Goal: Check status

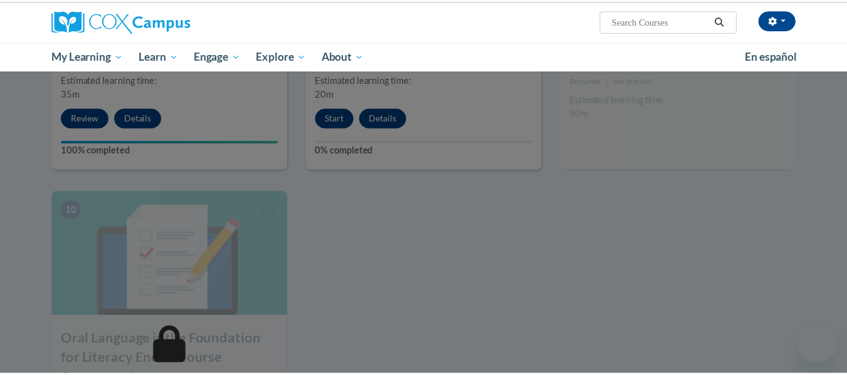
scroll to position [1173, 0]
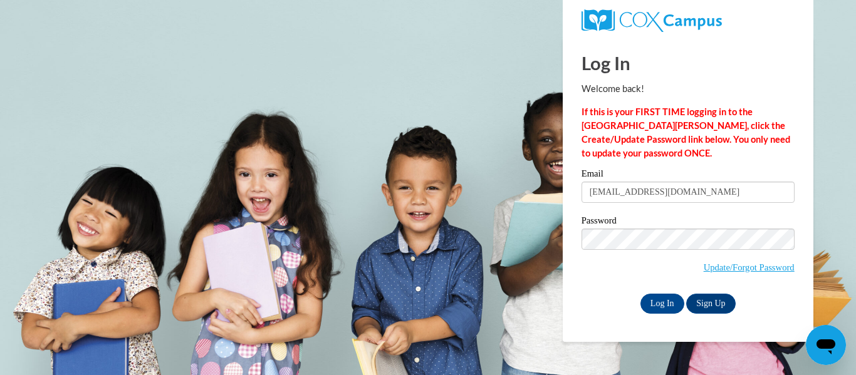
type input "lbrunell@kusd.edu"
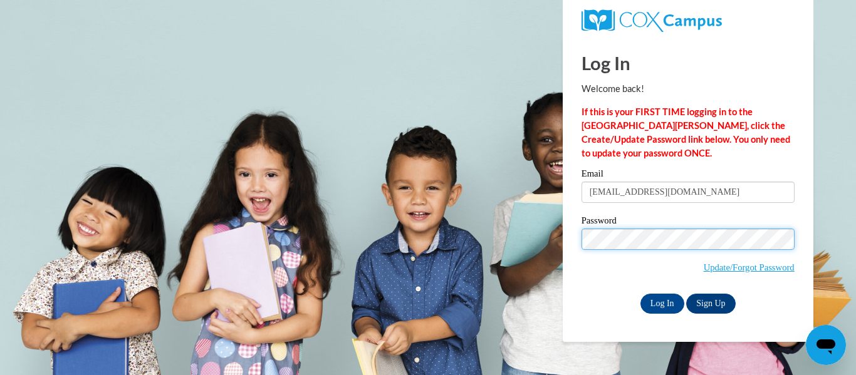
click at [641, 294] on input "Log In" at bounding box center [663, 304] width 44 height 20
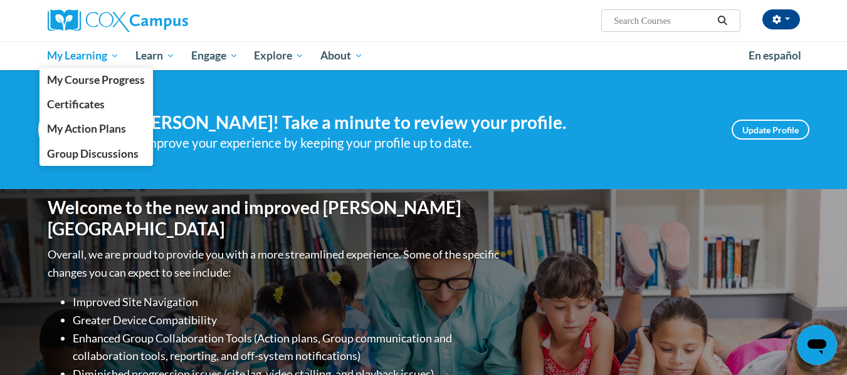
click at [111, 54] on span "My Learning" at bounding box center [83, 55] width 72 height 15
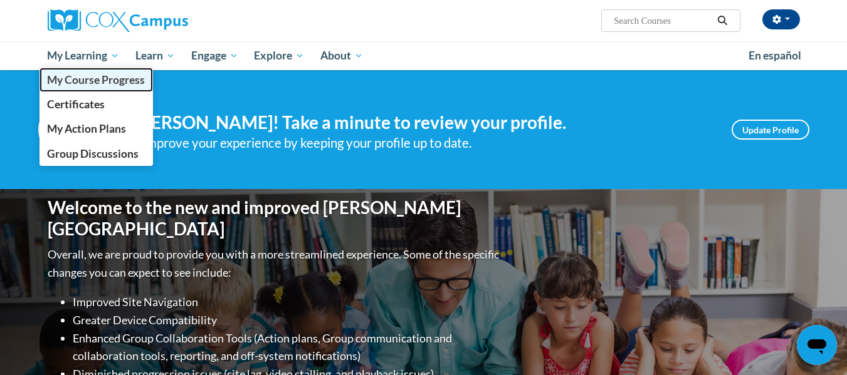
click at [97, 81] on span "My Course Progress" at bounding box center [96, 79] width 98 height 13
